Goal: Navigation & Orientation: Find specific page/section

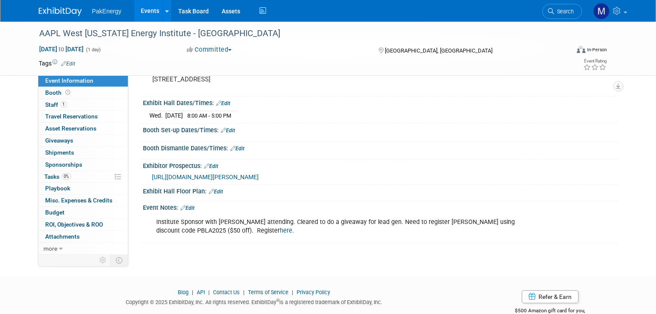
click at [138, 9] on link "Events" at bounding box center [149, 11] width 31 height 22
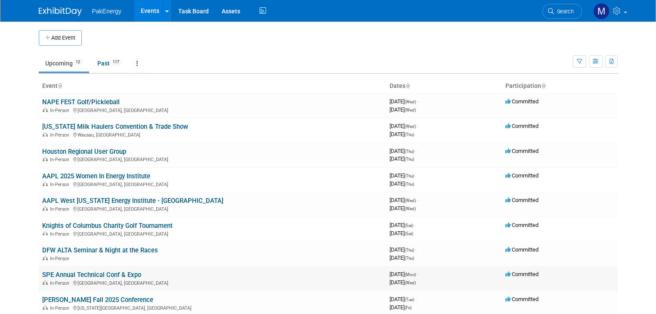
click at [87, 271] on link "SPE Annual Technical Conf & Expo" at bounding box center [91, 275] width 99 height 8
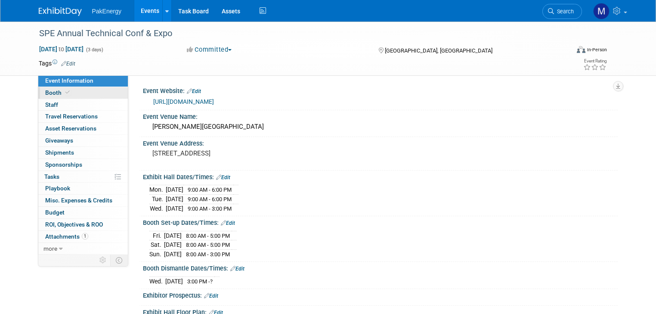
click at [45, 91] on span "Booth" at bounding box center [58, 92] width 26 height 7
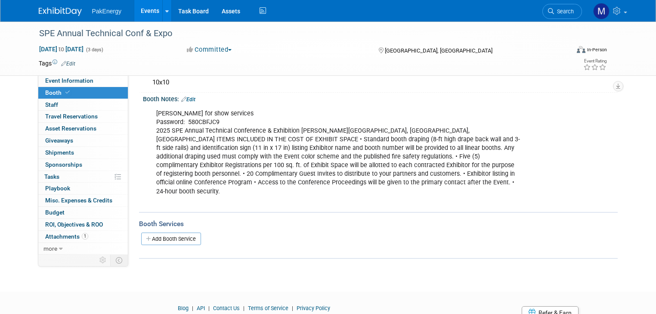
scroll to position [101, 0]
click at [56, 233] on span "Attachments 1" at bounding box center [66, 236] width 43 height 7
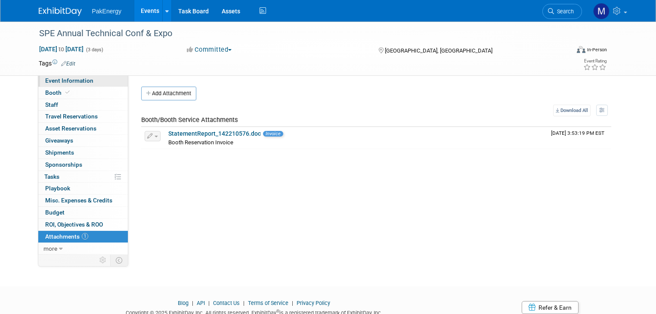
click at [50, 76] on link "Event Information" at bounding box center [83, 81] width 90 height 12
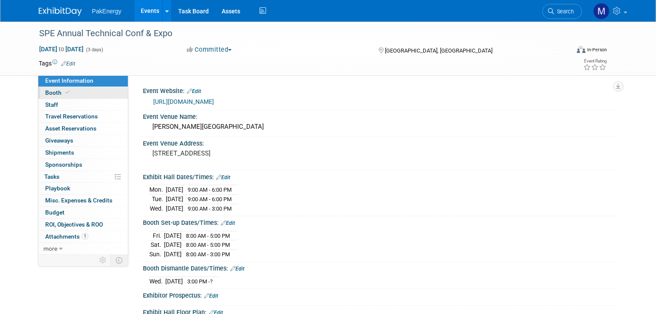
click at [48, 90] on span "Booth" at bounding box center [58, 92] width 26 height 7
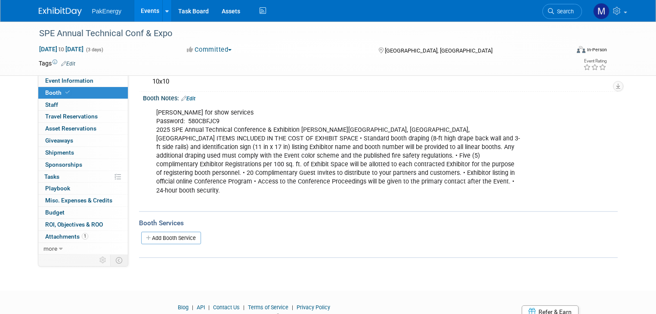
scroll to position [103, 0]
click at [44, 176] on span "Tasks 0%" at bounding box center [51, 176] width 15 height 7
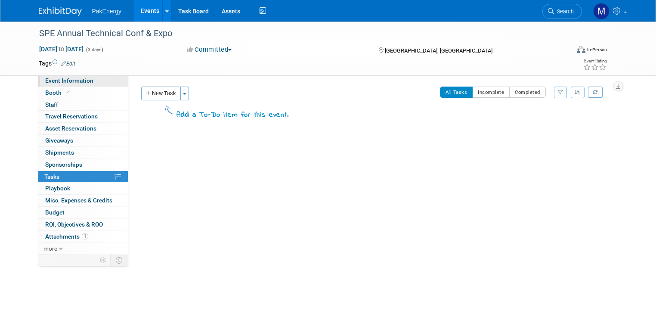
click at [59, 79] on span "Event Information" at bounding box center [69, 80] width 48 height 7
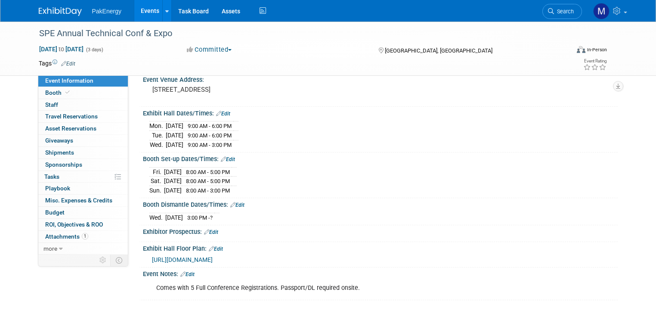
scroll to position [72, 0]
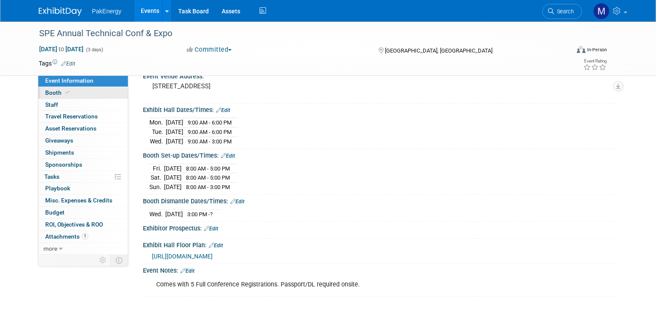
click at [53, 90] on span "Booth" at bounding box center [58, 92] width 26 height 7
